Goal: Contribute content

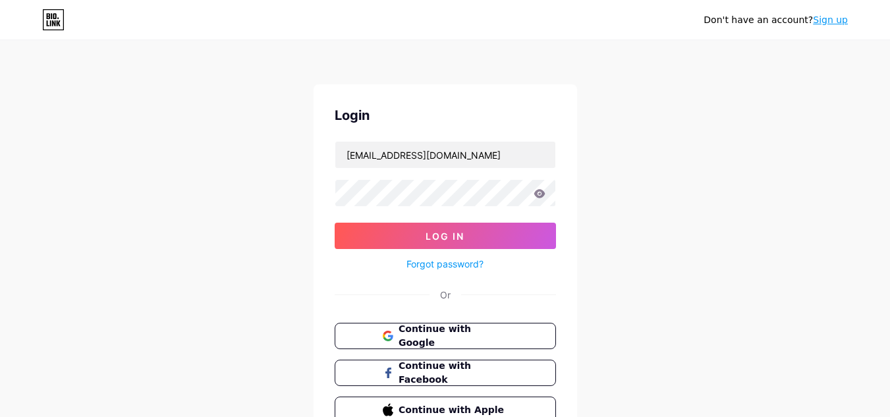
type input "fsg_br"
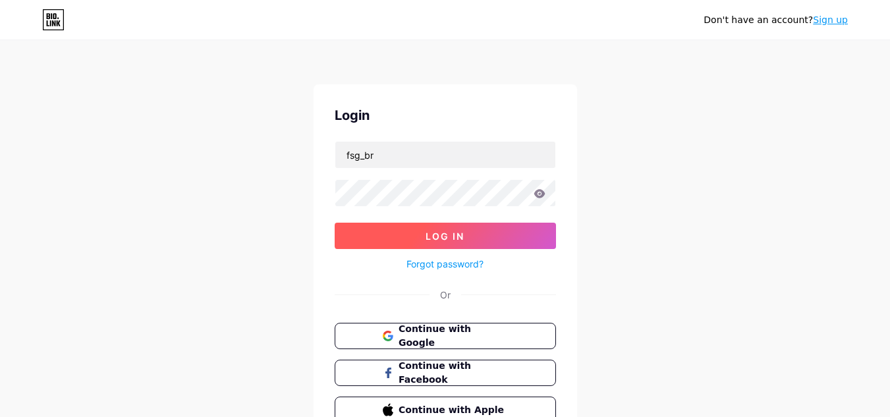
click at [514, 240] on button "Log In" at bounding box center [445, 236] width 221 height 26
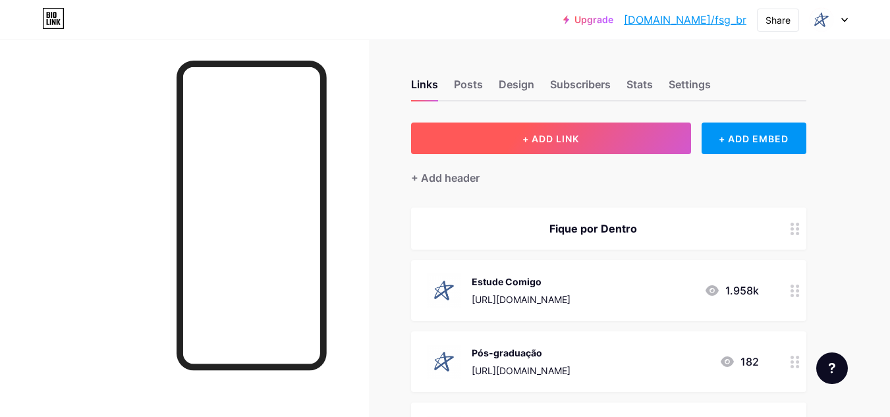
click at [609, 140] on button "+ ADD LINK" at bounding box center [551, 138] width 280 height 32
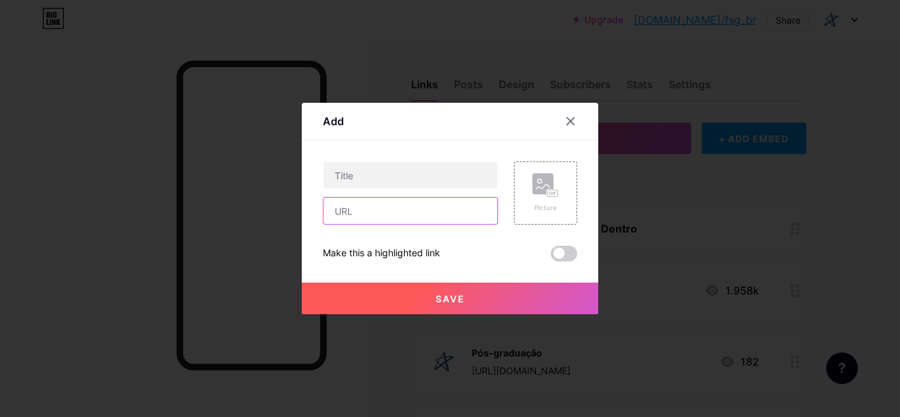
click at [385, 211] on input "text" at bounding box center [410, 211] width 174 height 26
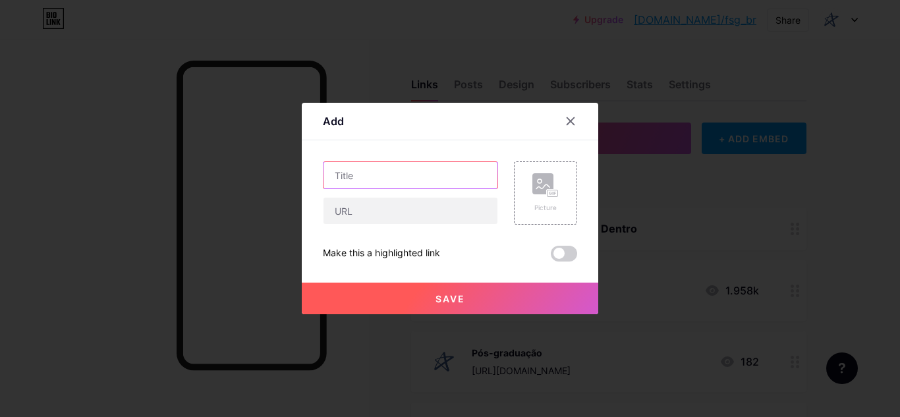
click at [393, 176] on input "text" at bounding box center [410, 175] width 174 height 26
type input "MED DAY: Participe!"
click at [531, 184] on div "Picture" at bounding box center [545, 192] width 63 height 63
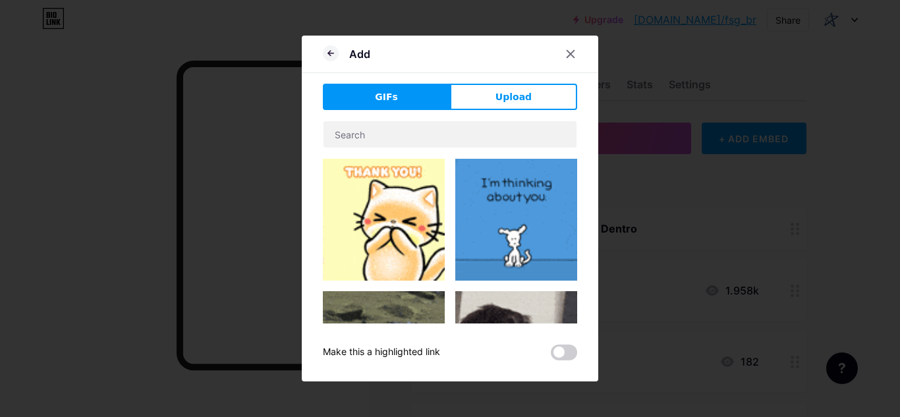
click at [514, 82] on div "Add GIFs Upload Content YouTube Play YouTube video without leaving your page. A…" at bounding box center [450, 209] width 296 height 346
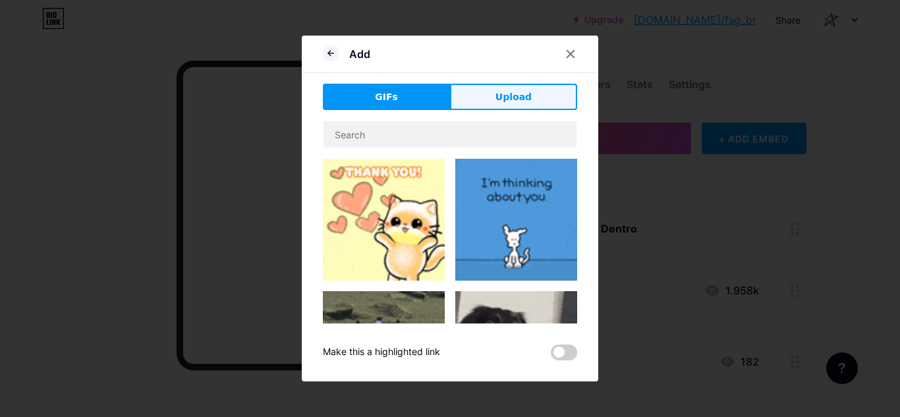
click at [514, 90] on span "Upload" at bounding box center [513, 97] width 36 height 14
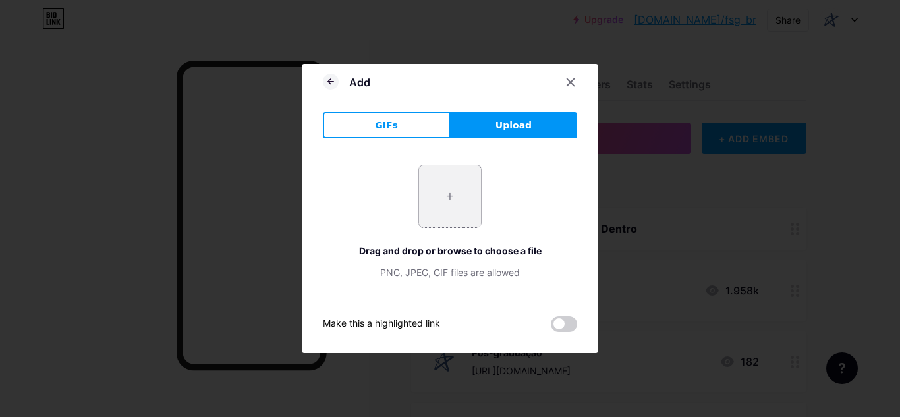
click at [448, 183] on input "file" at bounding box center [450, 196] width 62 height 62
type input "C:\fakepath\fsg_up.png"
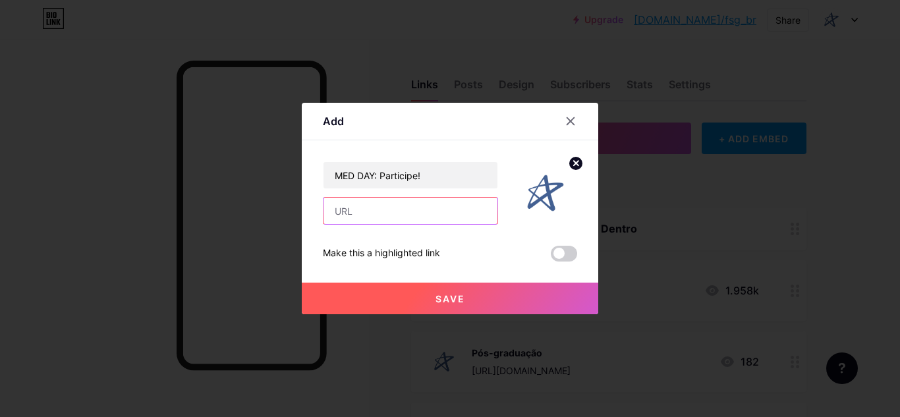
click at [395, 214] on input "text" at bounding box center [410, 211] width 174 height 26
paste input "[URL][DOMAIN_NAME]"
type input "[URL][DOMAIN_NAME]"
click at [468, 296] on button "Save" at bounding box center [450, 299] width 296 height 32
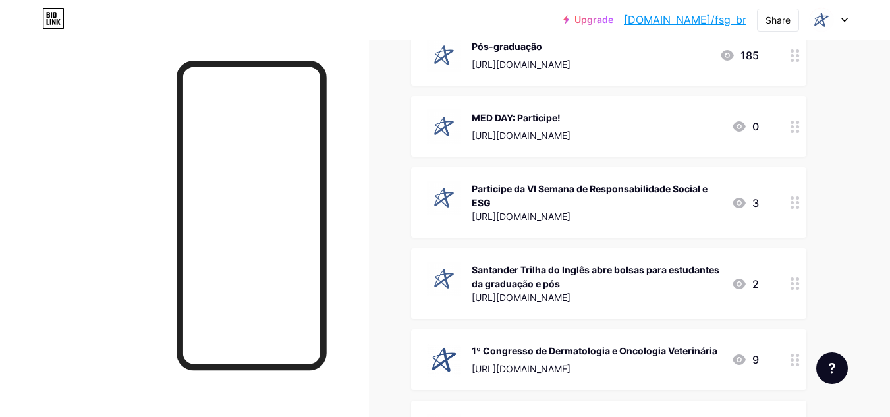
scroll to position [329, 0]
